Goal: Task Accomplishment & Management: Manage account settings

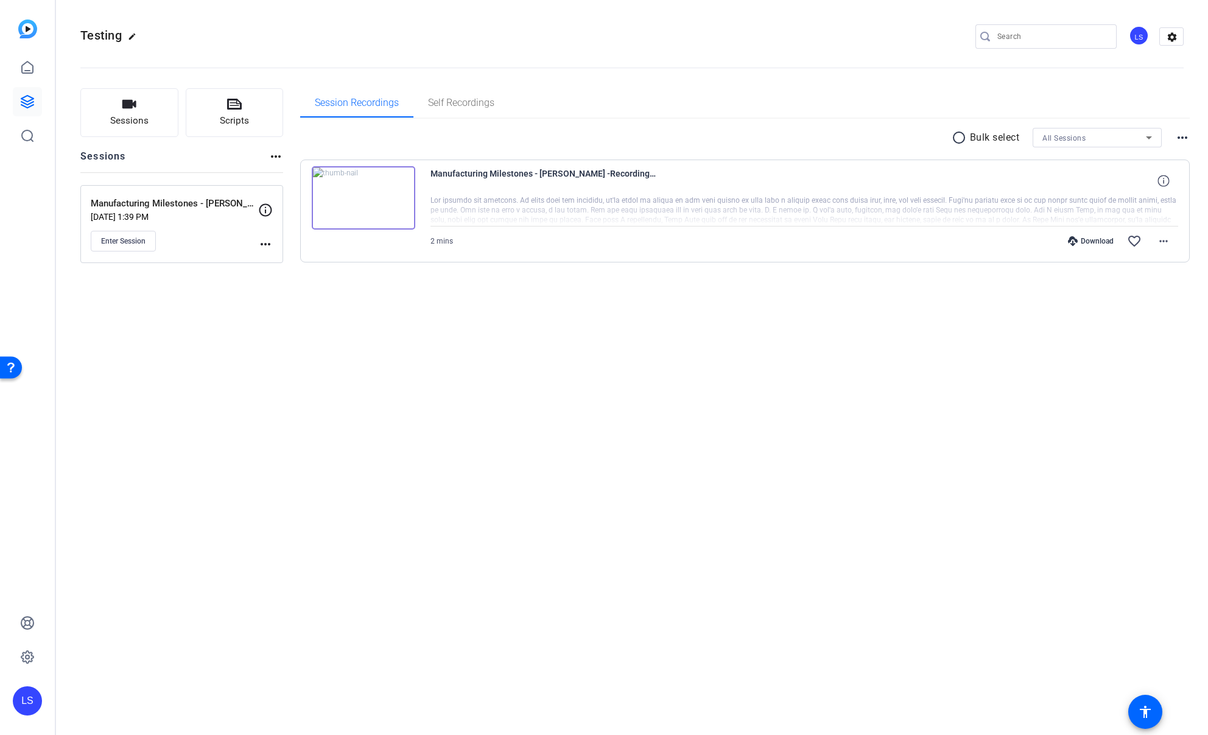
click at [31, 27] on img at bounding box center [27, 28] width 19 height 19
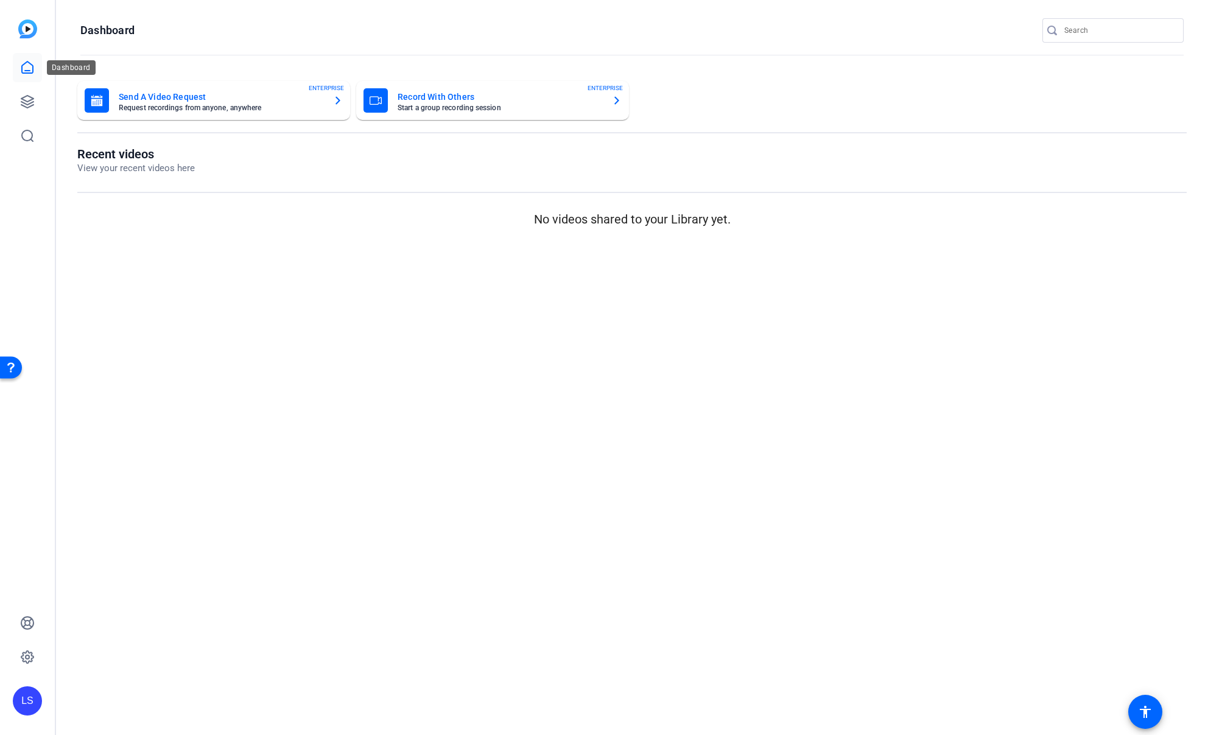
click at [28, 64] on icon at bounding box center [27, 67] width 15 height 15
click at [26, 103] on icon at bounding box center [27, 101] width 15 height 15
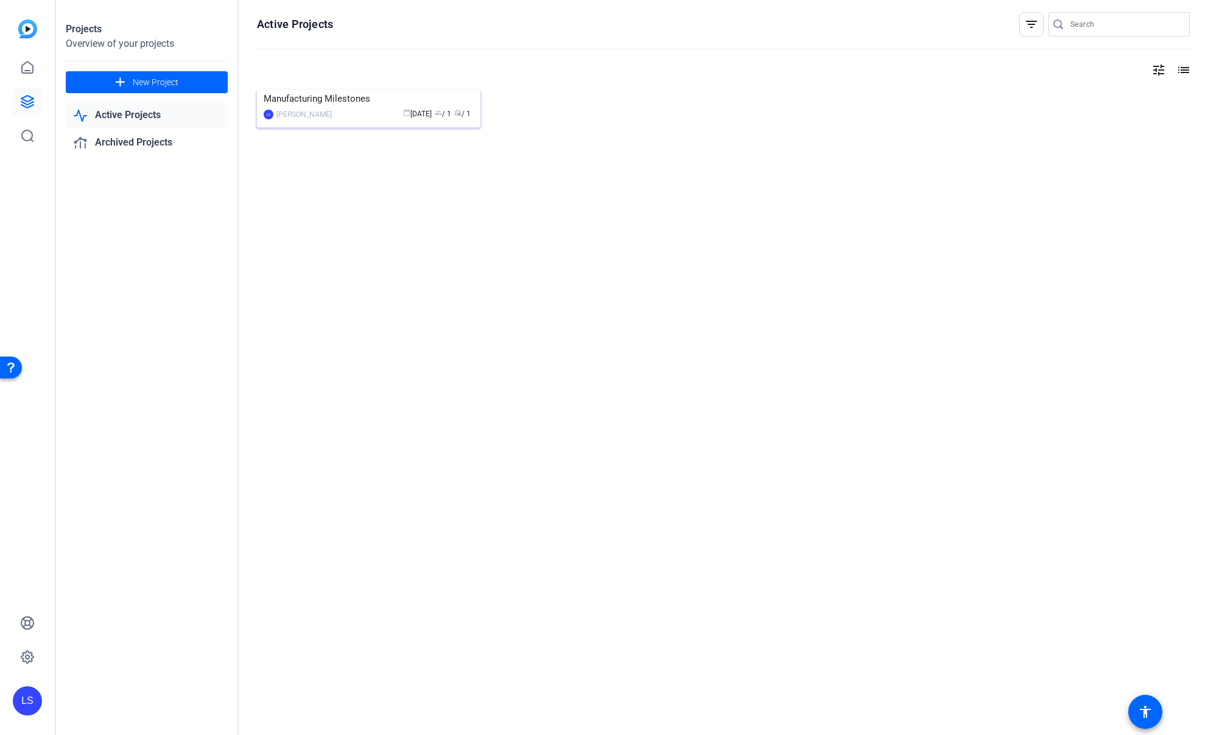
click at [423, 90] on img at bounding box center [368, 90] width 223 height 0
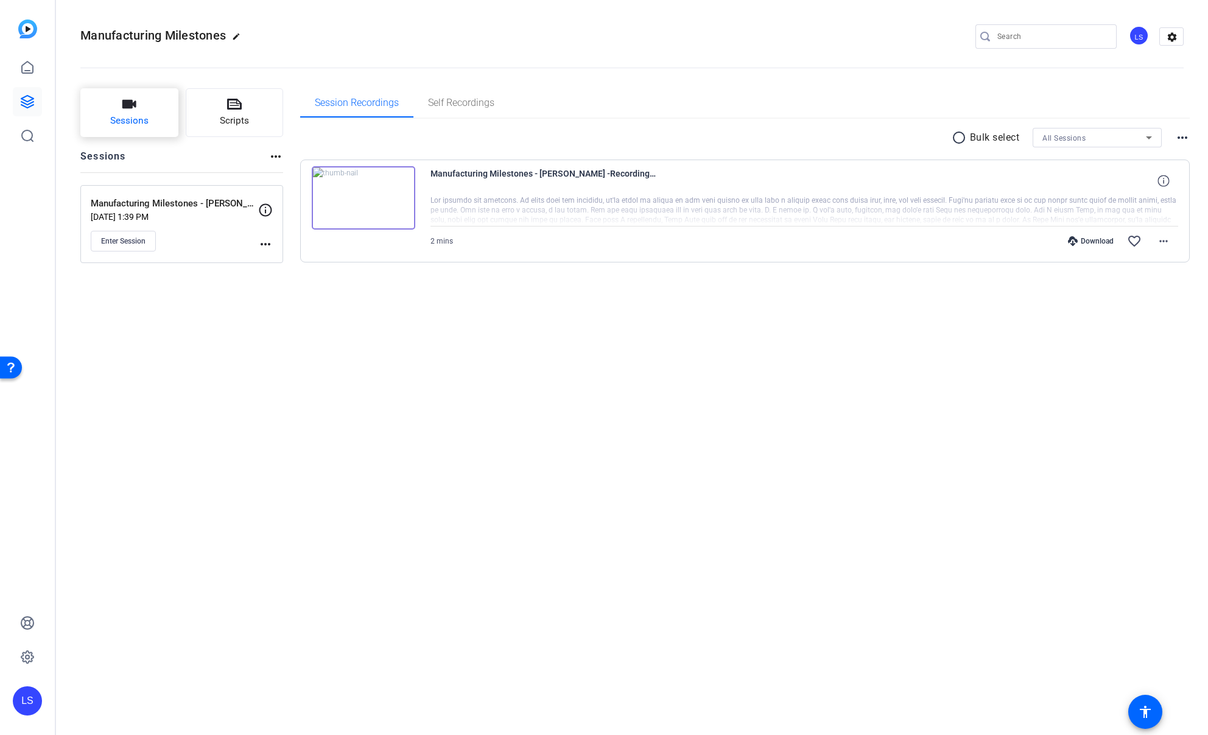
click at [145, 118] on span "Sessions" at bounding box center [129, 121] width 38 height 14
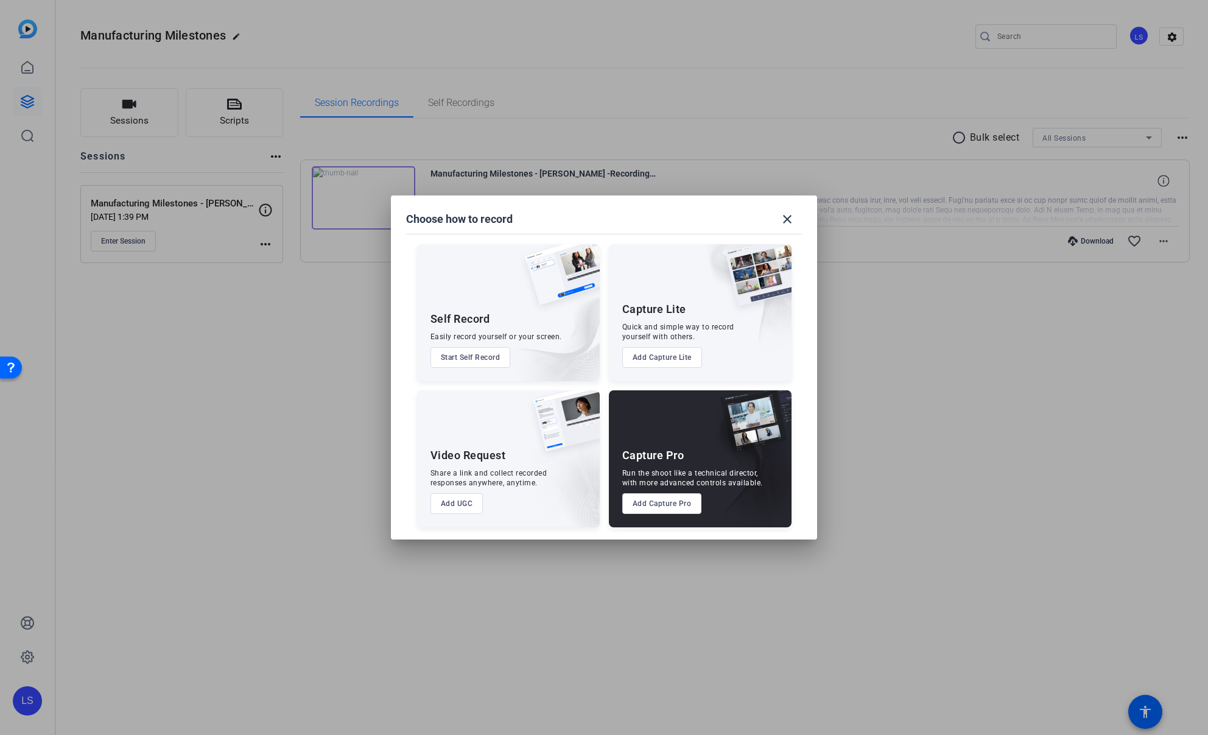
click at [662, 504] on button "Add Capture Pro" at bounding box center [662, 503] width 80 height 21
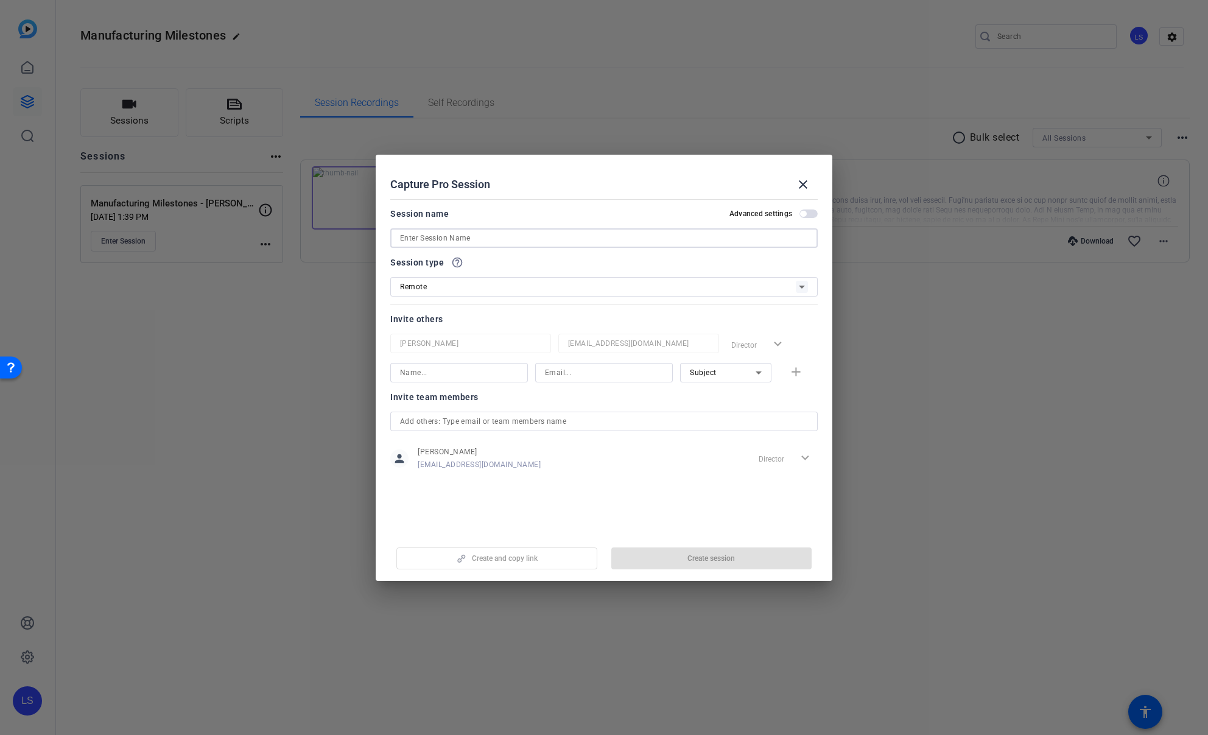
click at [473, 237] on input at bounding box center [604, 238] width 408 height 15
click at [448, 241] on input "[PERSON_NAME]" at bounding box center [604, 238] width 408 height 15
drag, startPoint x: 549, startPoint y: 236, endPoint x: 457, endPoint y: 236, distance: 92.0
click at [457, 236] on input "[PERSON_NAME] - Manufacturing Milestones - [DATE]" at bounding box center [604, 238] width 408 height 15
type input "[PERSON_NAME] - [DATE]"
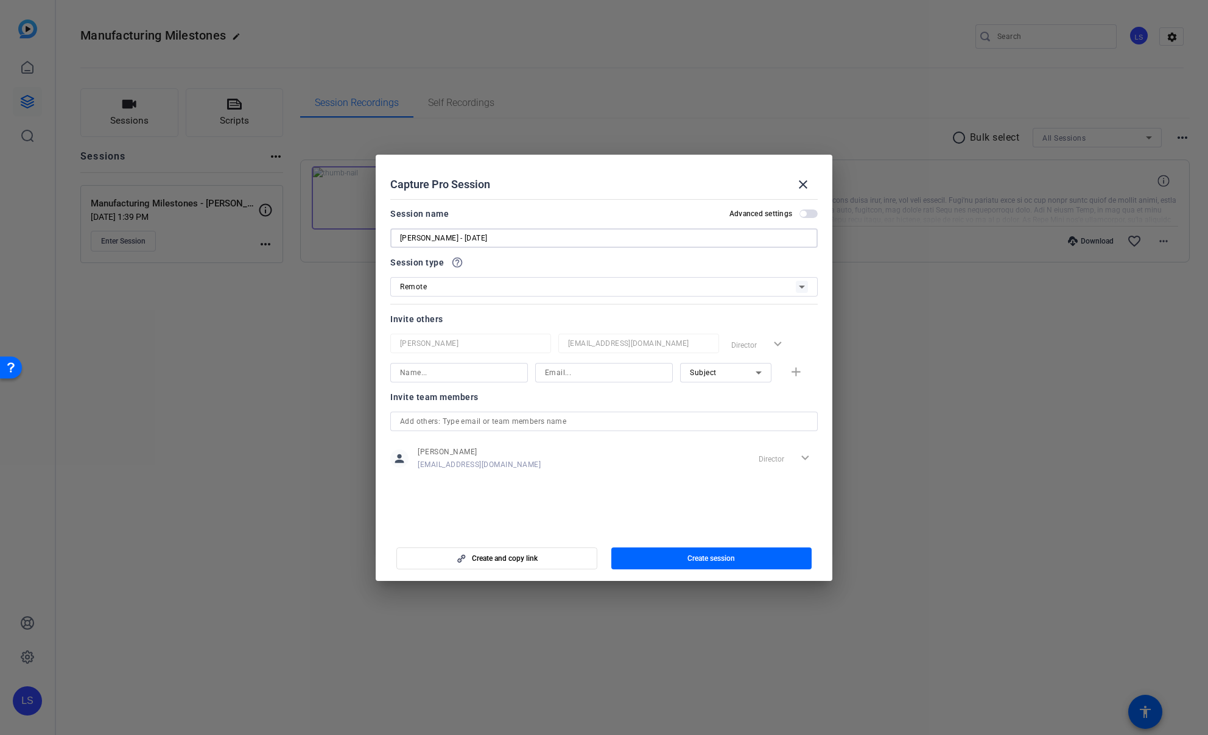
click at [490, 373] on input at bounding box center [459, 372] width 118 height 15
type input "[PERSON_NAME]"
click at [576, 368] on input at bounding box center [604, 372] width 118 height 15
paste input "[EMAIL_ADDRESS][DOMAIN_NAME]"
type input "[EMAIL_ADDRESS][DOMAIN_NAME]"
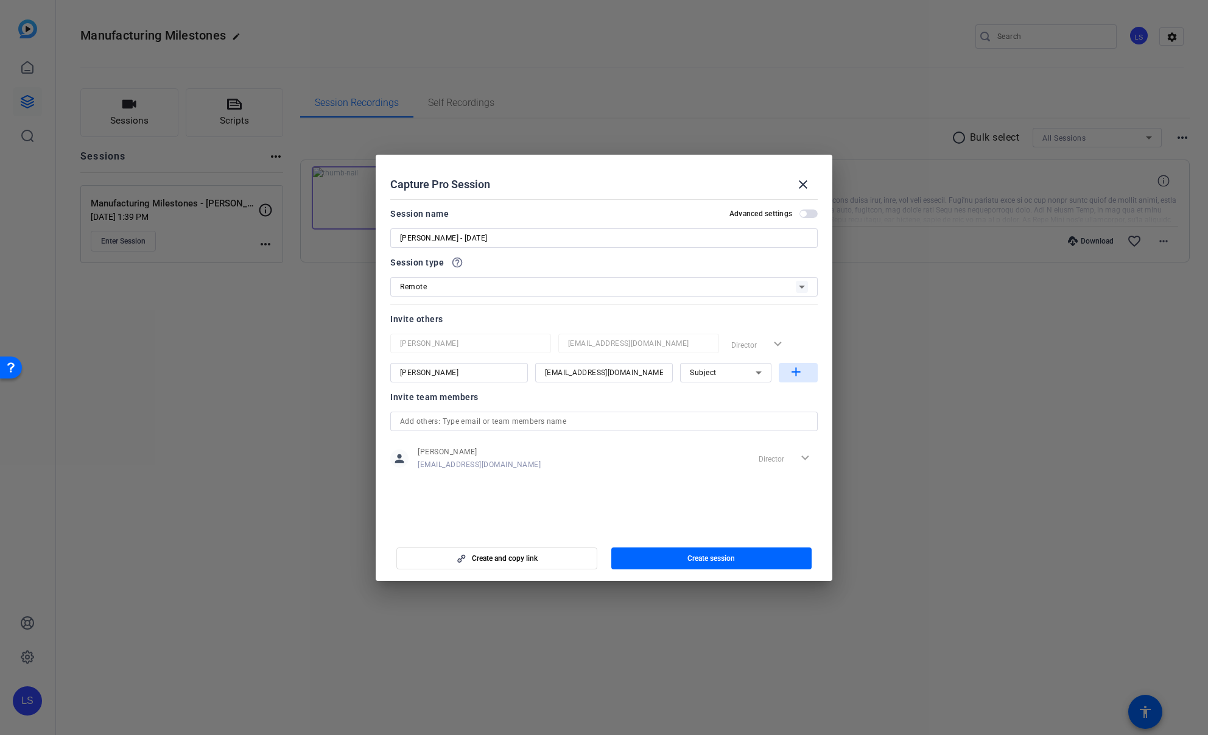
click at [789, 372] on mat-icon "add" at bounding box center [796, 372] width 15 height 15
click at [457, 399] on input at bounding box center [459, 402] width 118 height 15
click at [438, 401] on input "[PERSON_NAME]" at bounding box center [459, 402] width 118 height 15
type input "[PERSON_NAME]"
click at [619, 405] on input at bounding box center [604, 402] width 118 height 15
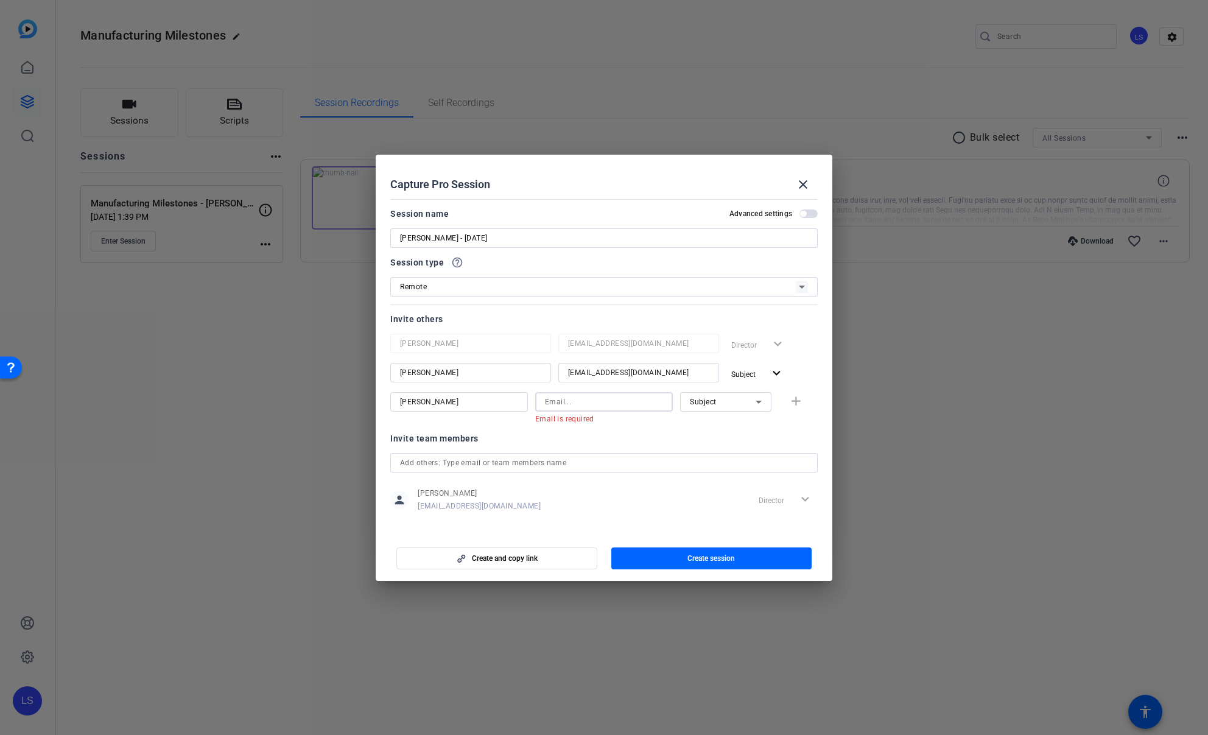
paste input "[EMAIL_ADDRESS][DOMAIN_NAME]"
type input "[EMAIL_ADDRESS][DOMAIN_NAME]"
click at [764, 405] on icon at bounding box center [758, 402] width 15 height 15
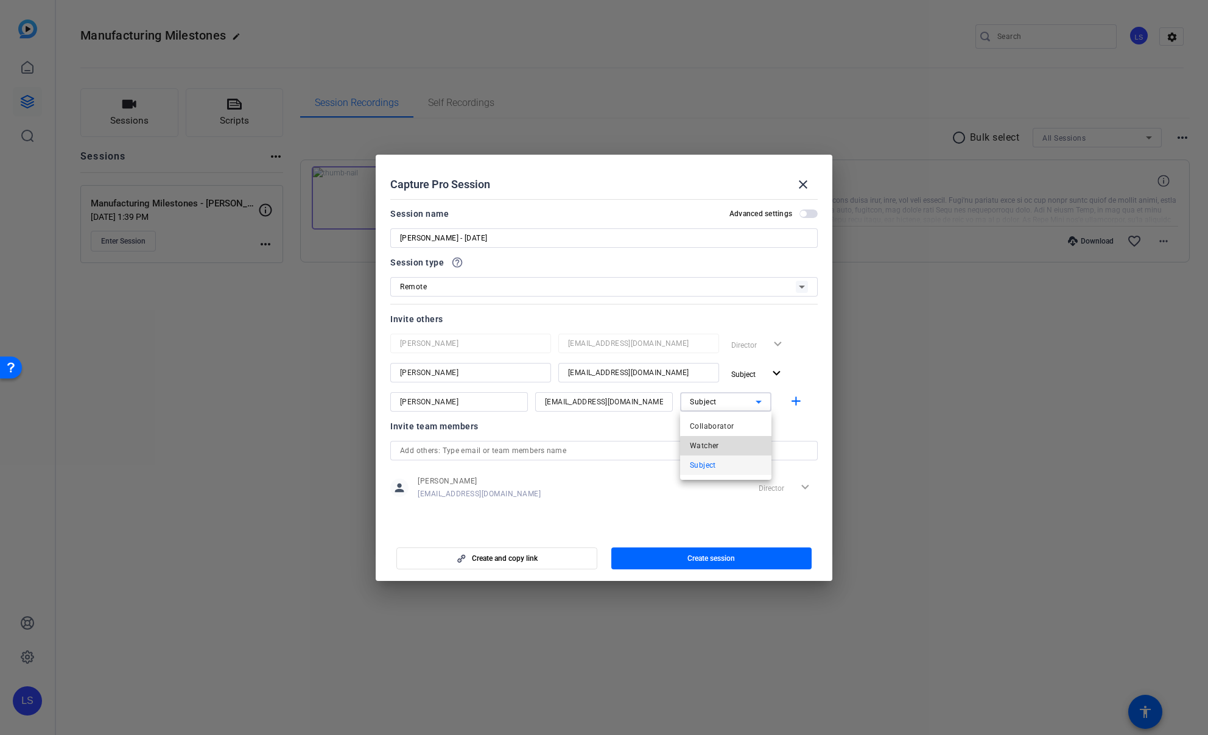
click at [744, 446] on mat-option "Watcher" at bounding box center [725, 445] width 91 height 19
click at [650, 494] on div "person [PERSON_NAME] [PERSON_NAME][EMAIL_ADDRESS][DOMAIN_NAME] Director expand_…" at bounding box center [603, 488] width 427 height 30
click at [532, 558] on span "Create and copy link" at bounding box center [505, 559] width 66 height 10
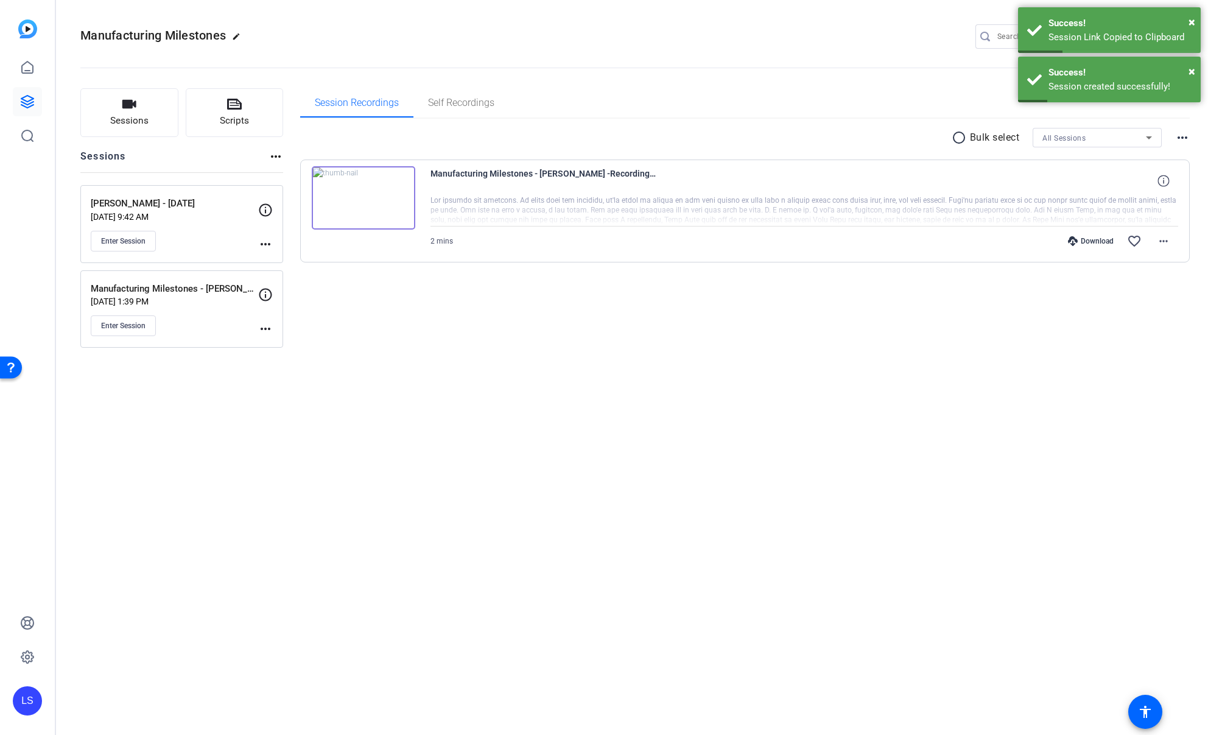
click at [211, 242] on div "Enter Session" at bounding box center [174, 241] width 167 height 21
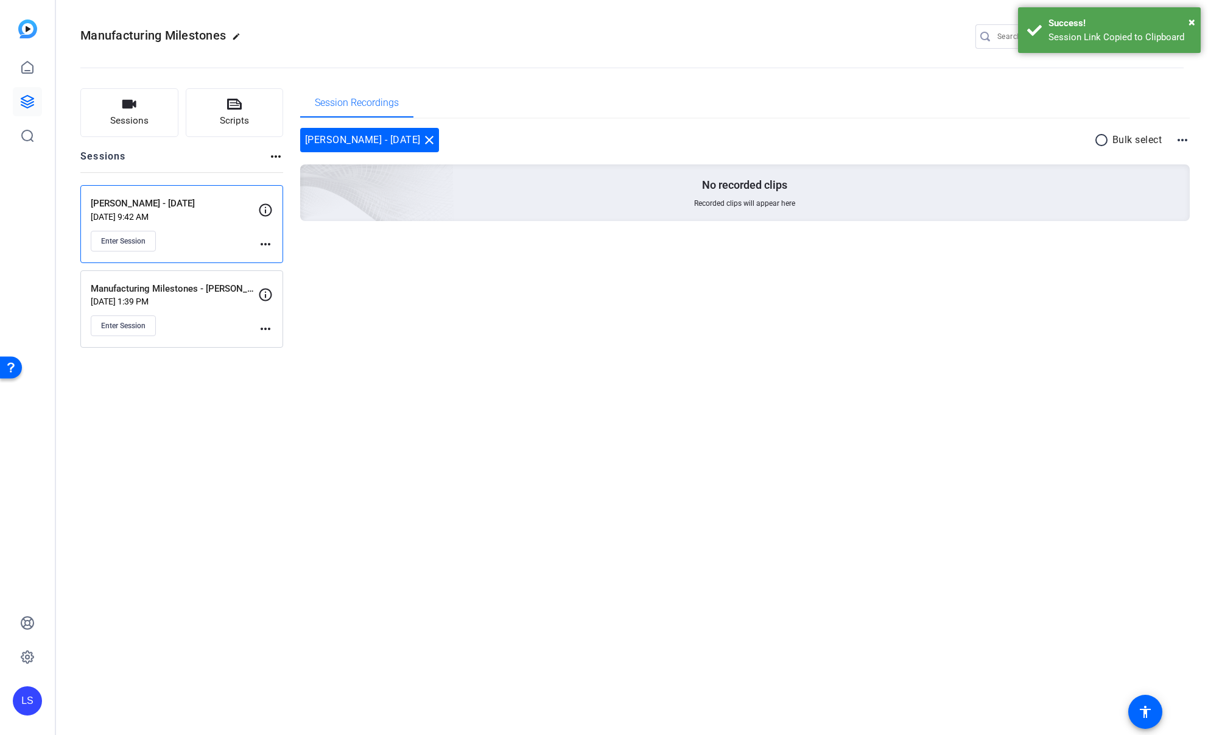
click at [259, 244] on mat-icon "more_horiz" at bounding box center [265, 244] width 15 height 15
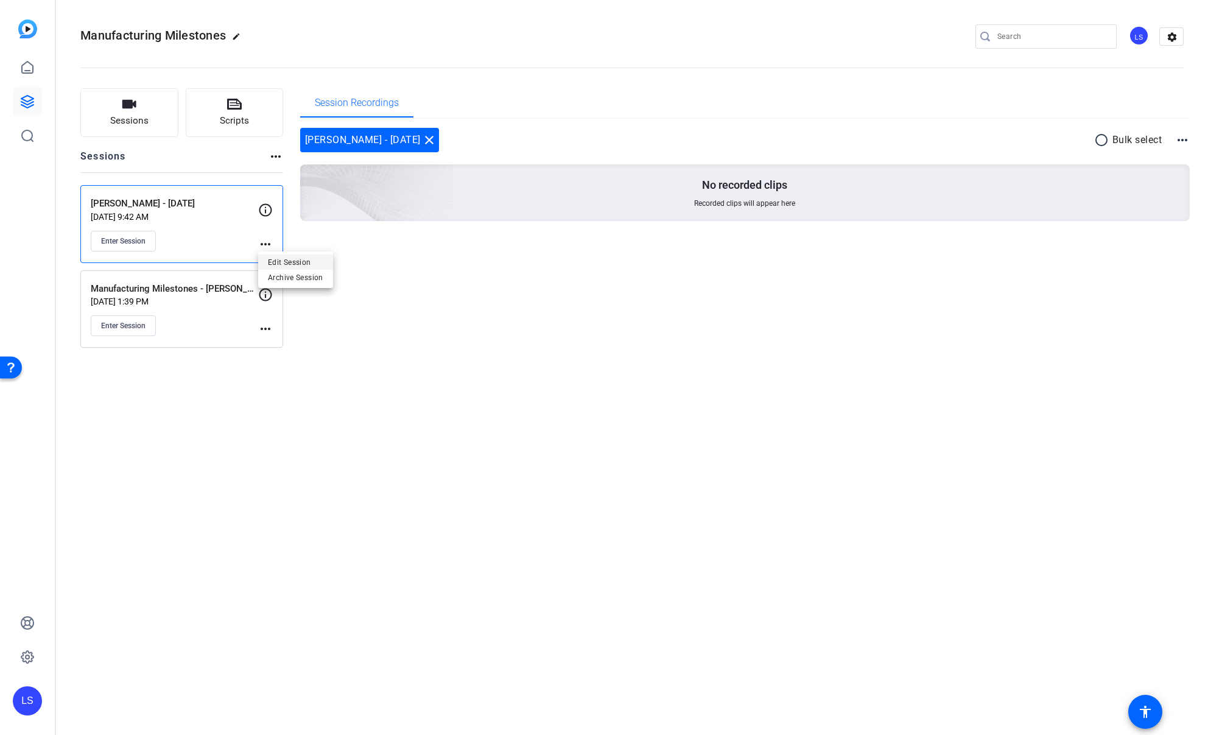
click at [280, 258] on span "Edit Session" at bounding box center [295, 262] width 55 height 15
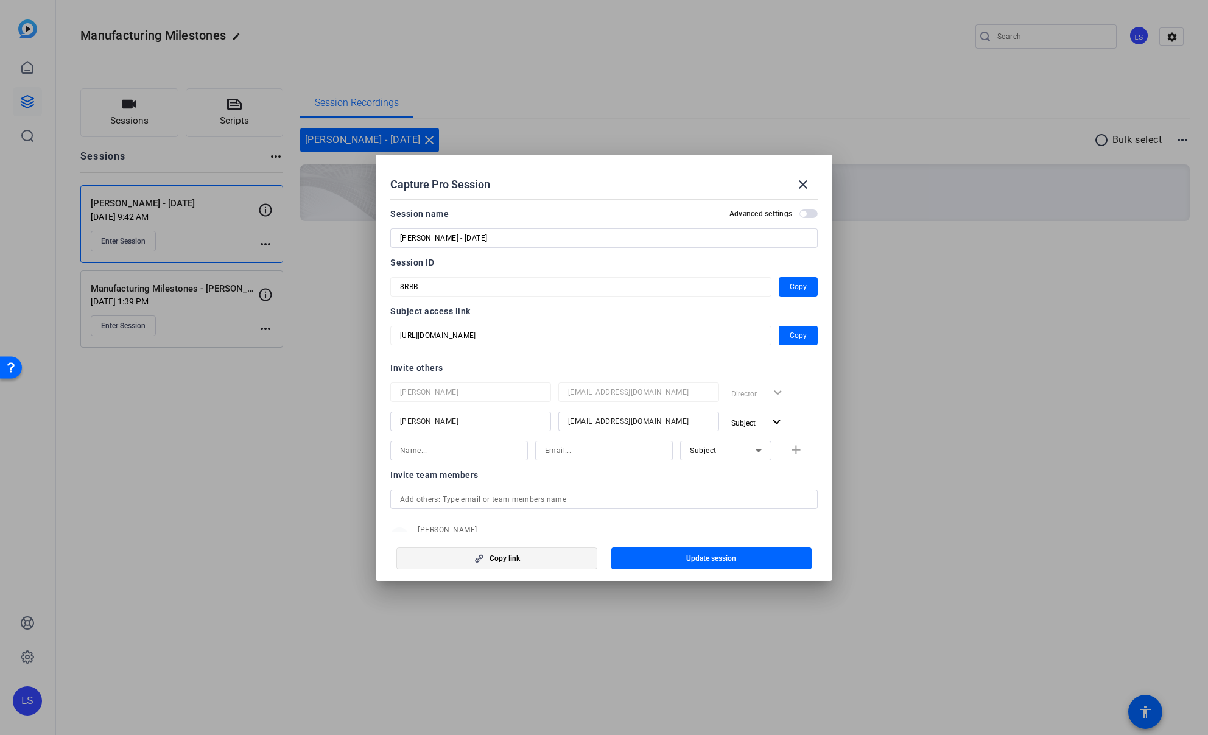
click at [540, 561] on span "button" at bounding box center [497, 558] width 200 height 29
click at [530, 556] on span "button" at bounding box center [497, 558] width 200 height 29
click at [806, 284] on span "Copy" at bounding box center [798, 287] width 17 height 15
click at [479, 452] on input at bounding box center [459, 450] width 118 height 15
type input "[PERSON_NAME]"
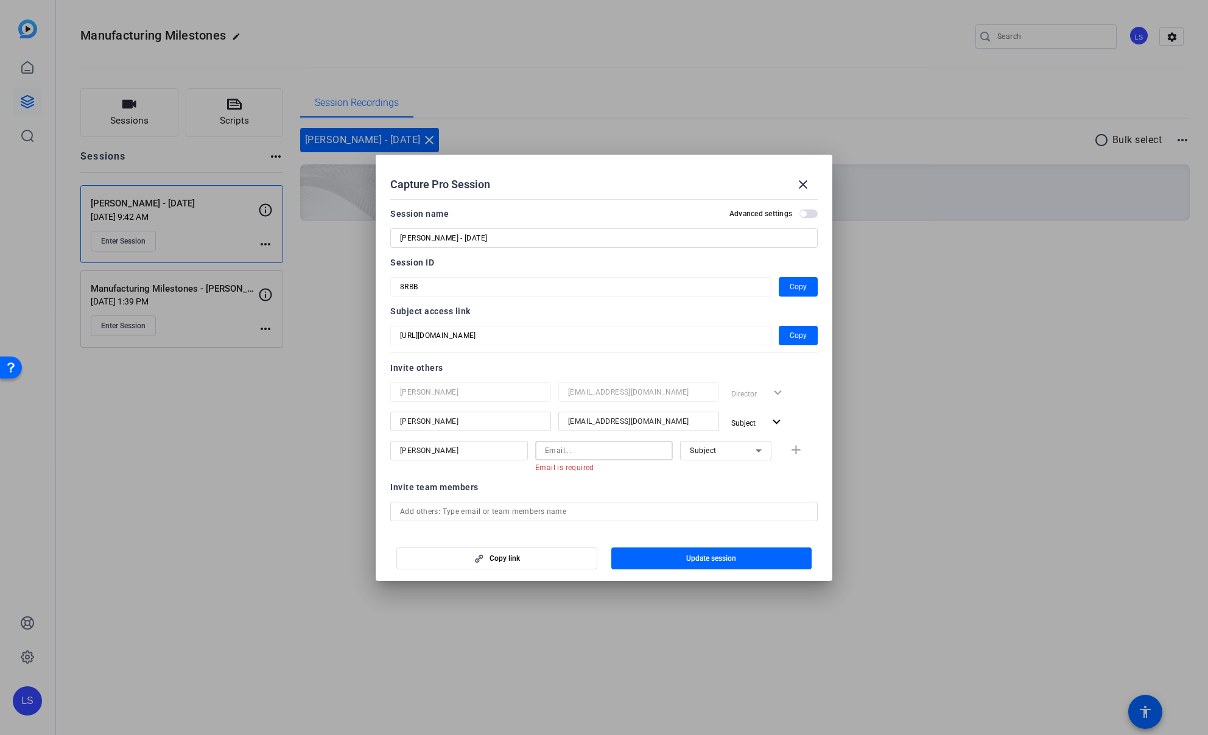
click at [601, 446] on input at bounding box center [604, 450] width 118 height 15
paste input "[EMAIL_ADDRESS][DOMAIN_NAME]"
type input "[EMAIL_ADDRESS][DOMAIN_NAME]"
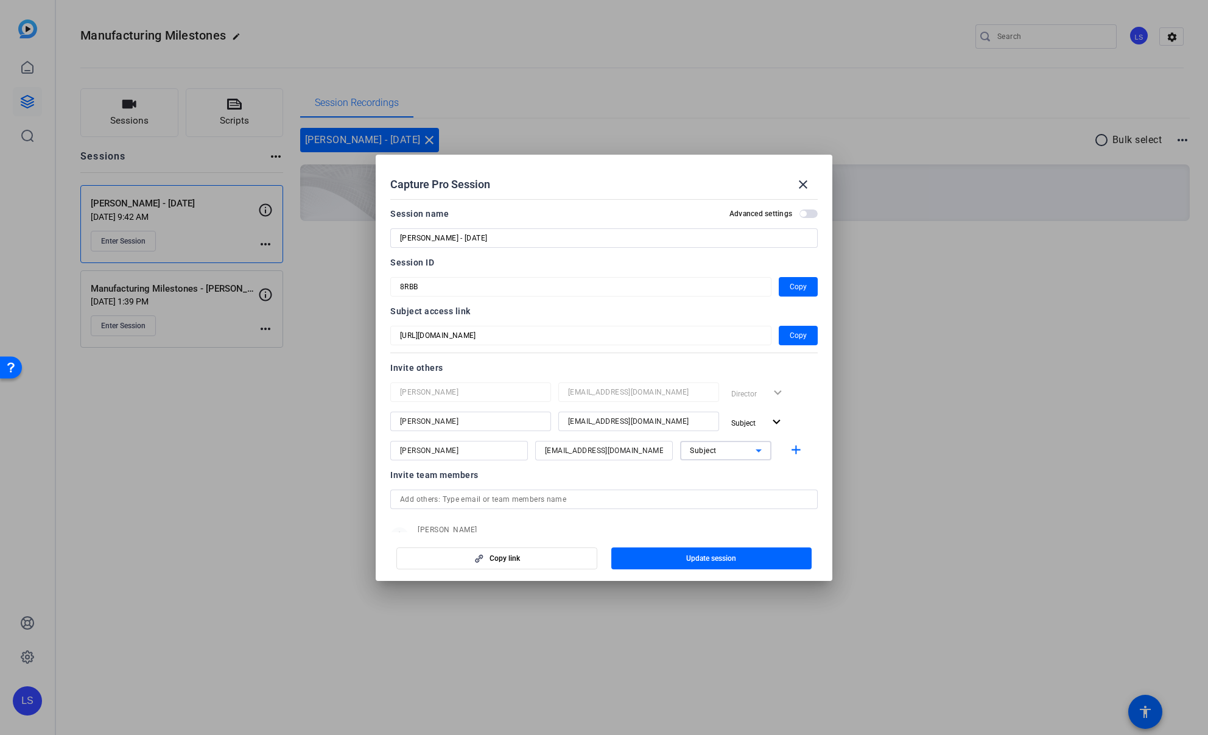
click at [765, 446] on icon at bounding box center [758, 450] width 15 height 15
click at [720, 501] on mat-option "Watcher" at bounding box center [725, 494] width 91 height 19
click at [773, 475] on div "Invite team members" at bounding box center [603, 475] width 427 height 15
click at [794, 451] on mat-icon "add" at bounding box center [796, 450] width 15 height 15
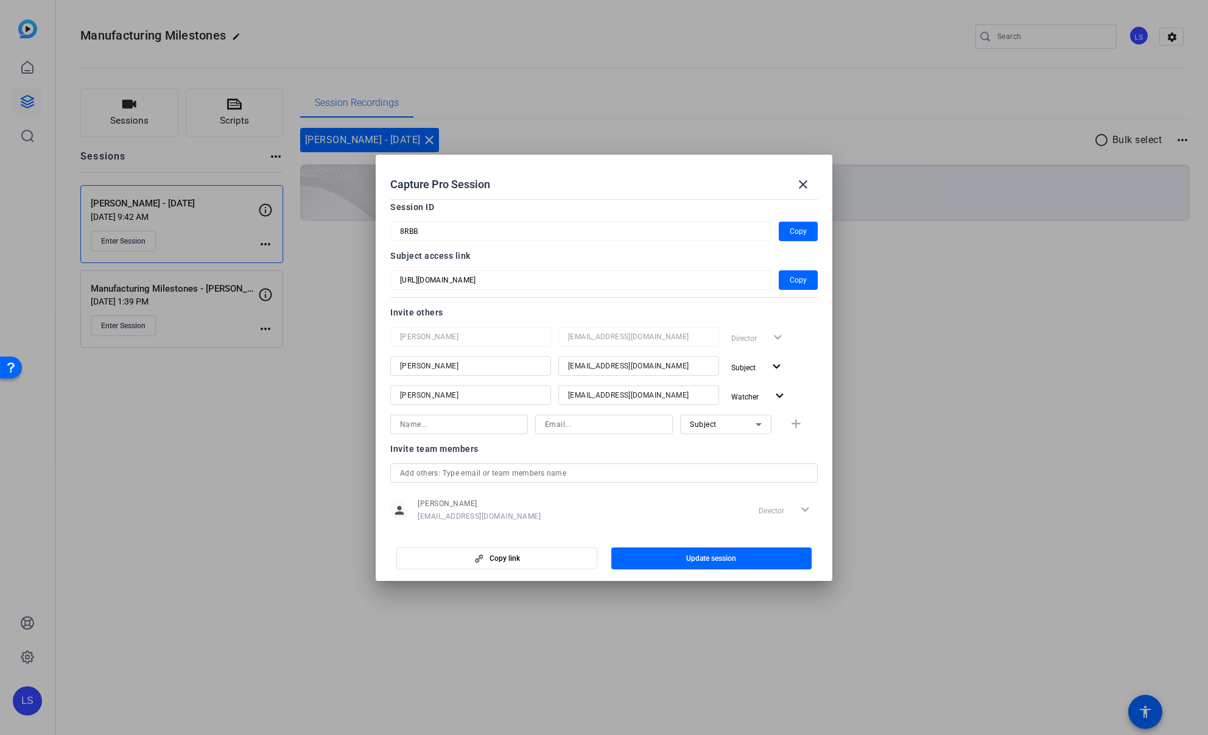
scroll to position [55, 0]
click at [697, 557] on span "Update session" at bounding box center [711, 559] width 50 height 10
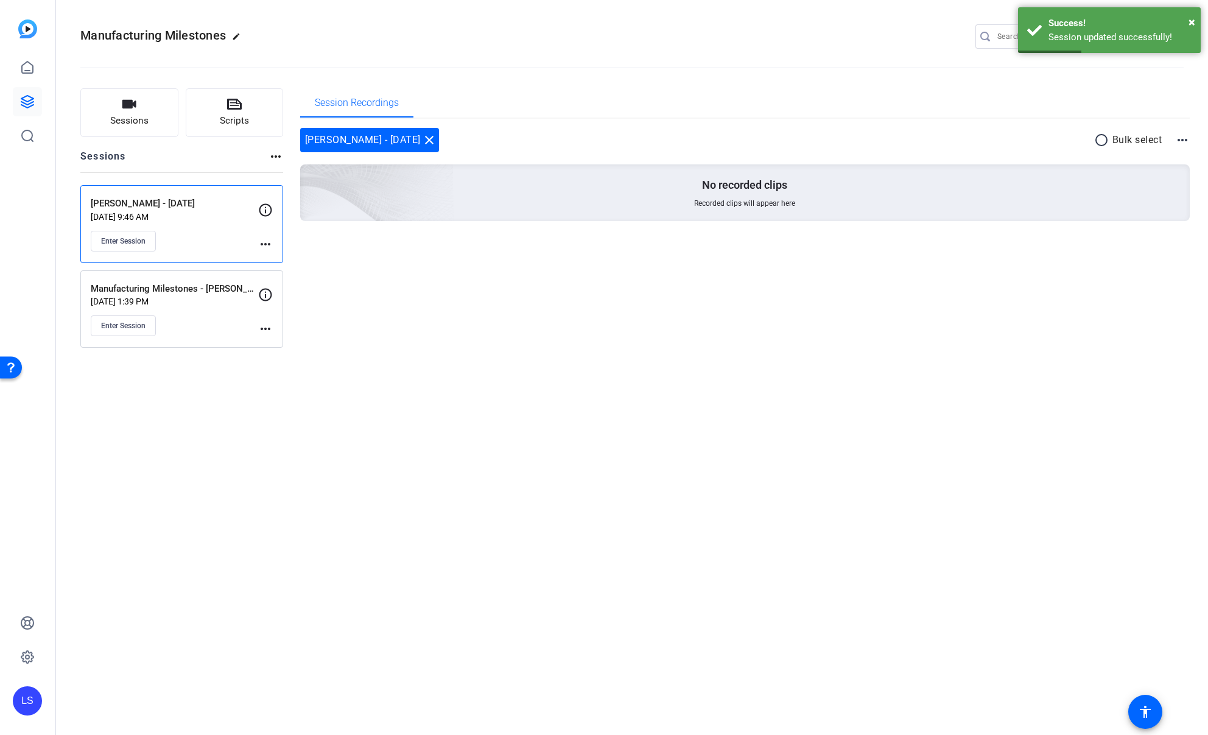
click at [265, 241] on mat-icon "more_horiz" at bounding box center [265, 244] width 15 height 15
click at [273, 261] on span "Edit Session" at bounding box center [295, 262] width 55 height 15
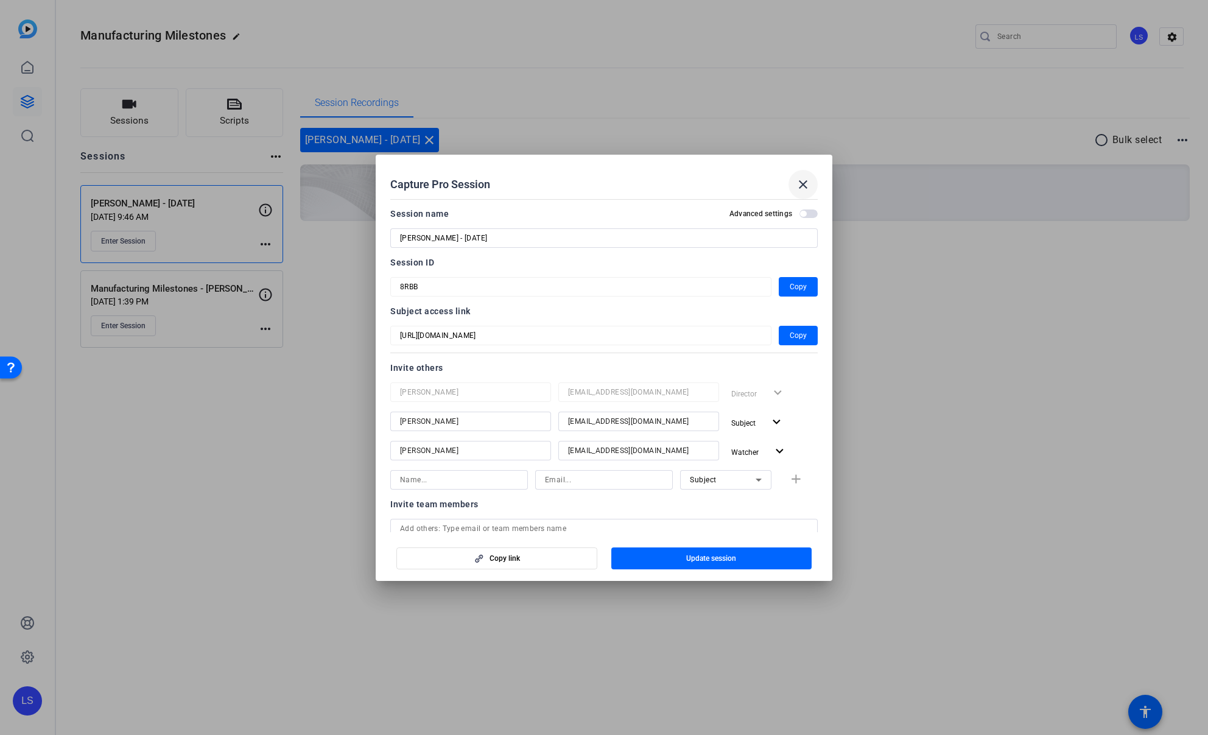
click at [800, 189] on mat-icon "close" at bounding box center [803, 184] width 15 height 15
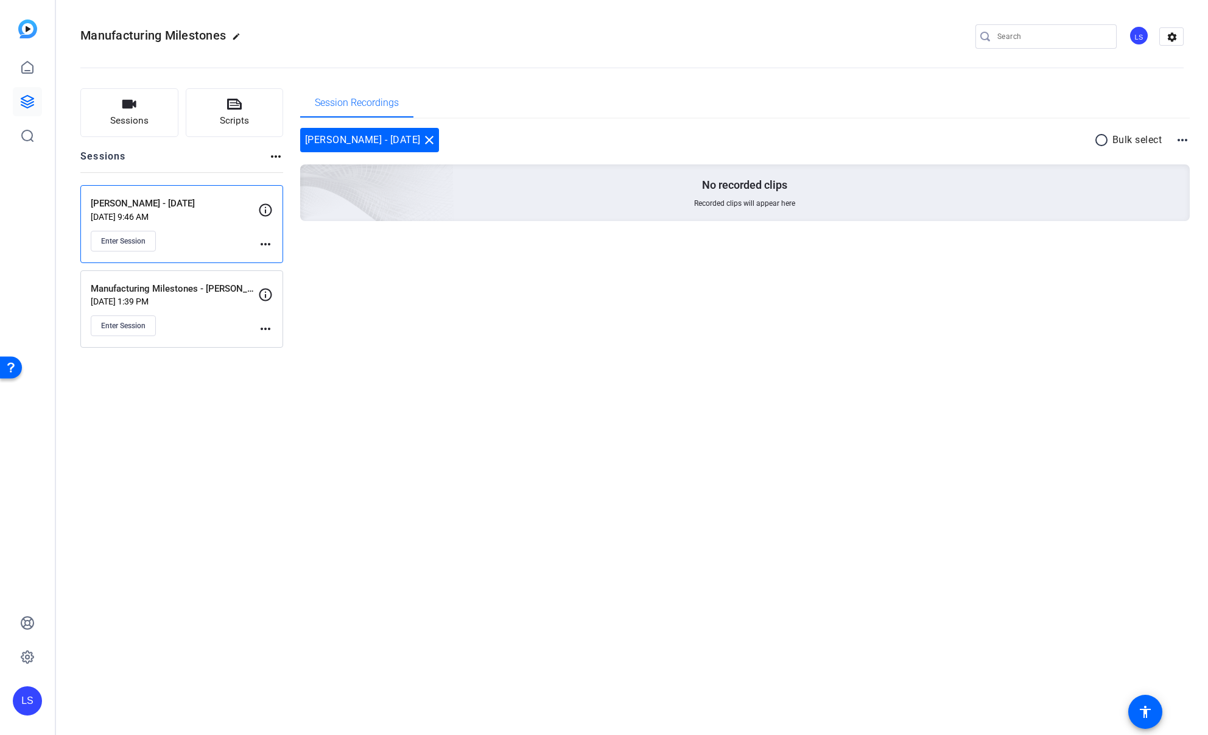
click at [262, 326] on mat-icon "more_horiz" at bounding box center [265, 329] width 15 height 15
click at [276, 367] on span "Archive Session" at bounding box center [295, 362] width 55 height 15
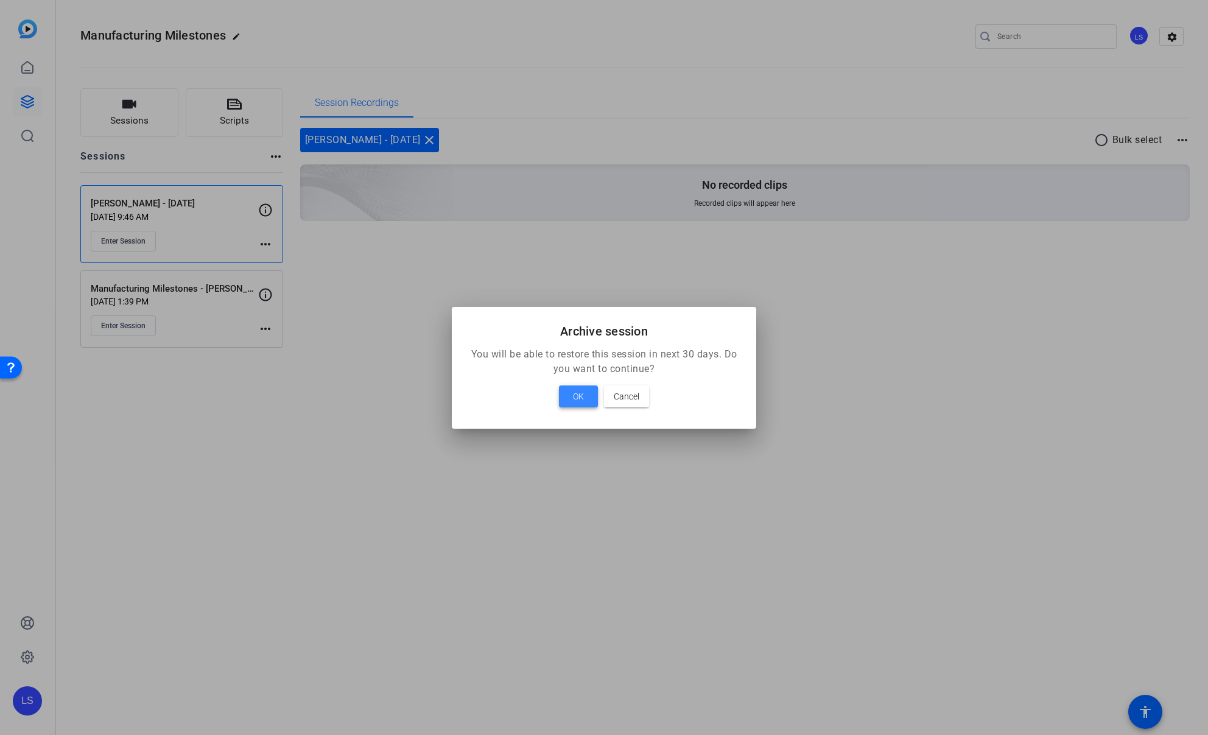
click at [586, 394] on span at bounding box center [578, 396] width 39 height 29
